Goal: Information Seeking & Learning: Learn about a topic

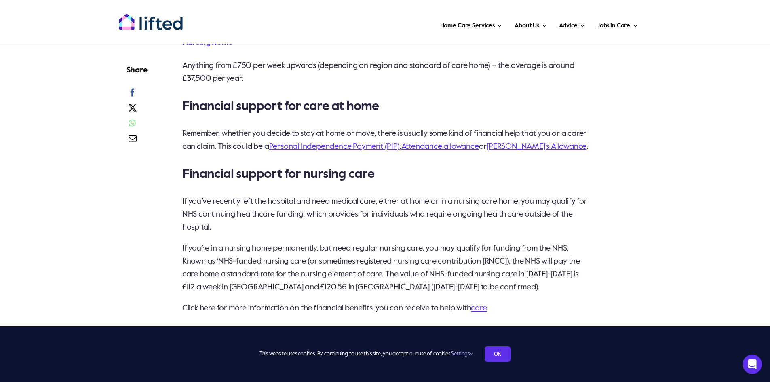
scroll to position [1429, 0]
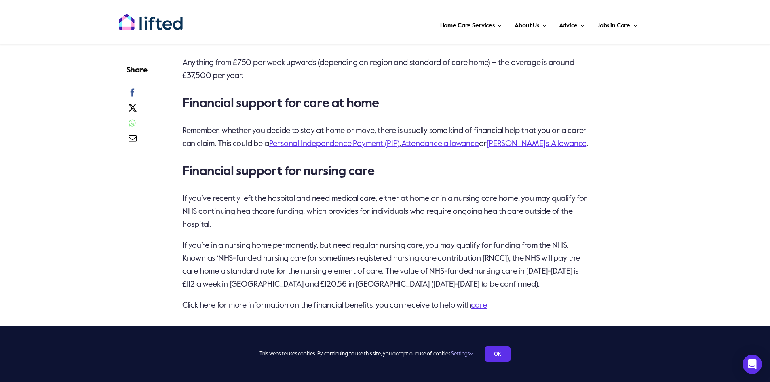
click at [348, 140] on link "Personal Independence Payment (PIP)" at bounding box center [334, 144] width 131 height 8
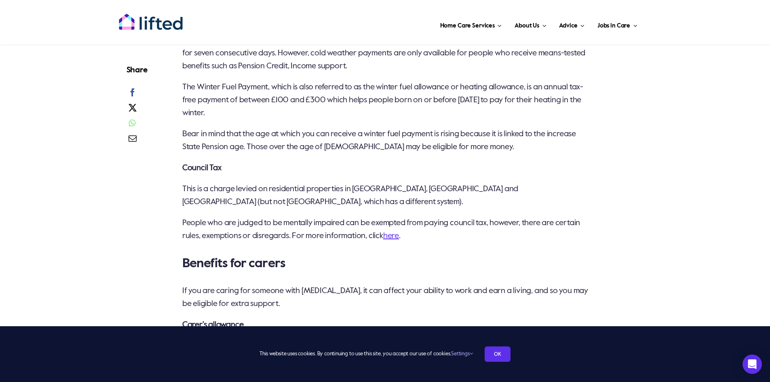
scroll to position [1297, 0]
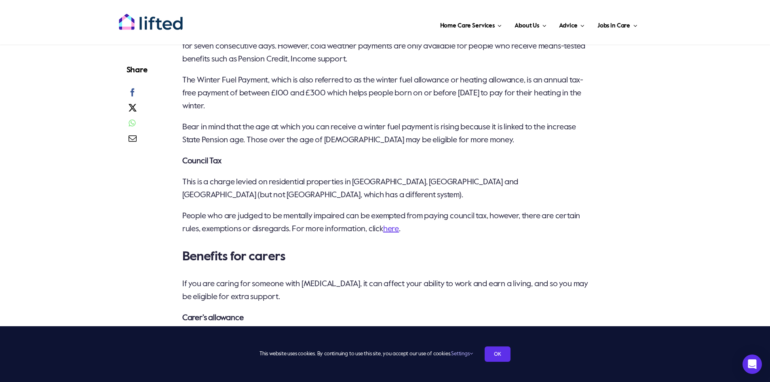
click at [399, 233] on link "here" at bounding box center [391, 229] width 16 height 8
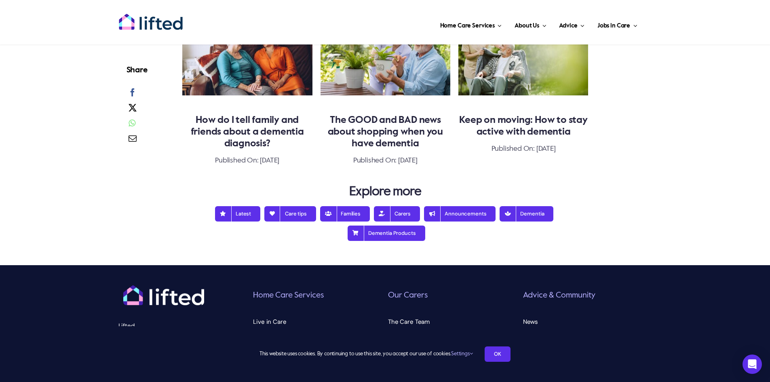
scroll to position [1083, 0]
